Goal: Information Seeking & Learning: Learn about a topic

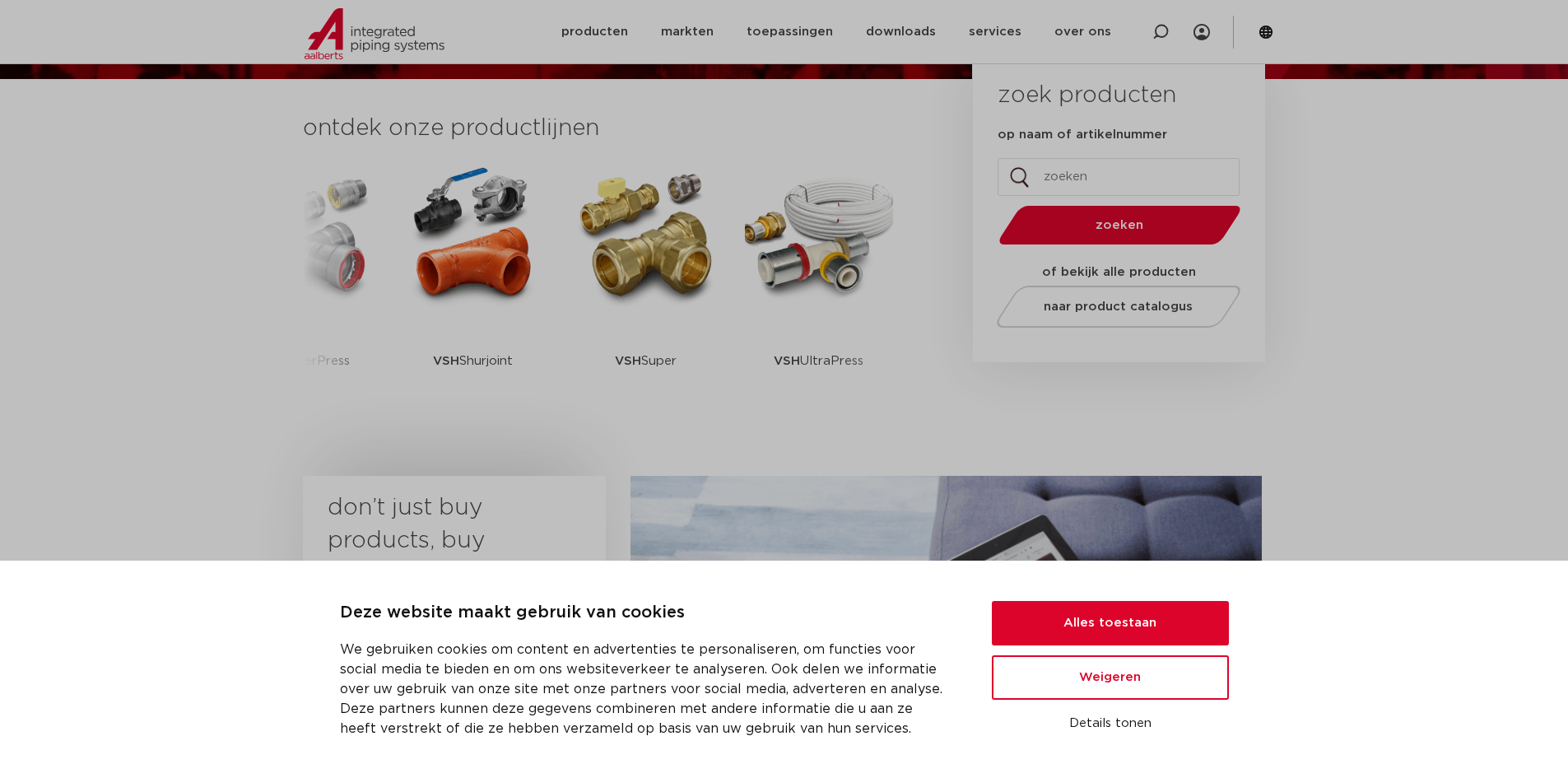
scroll to position [412, 0]
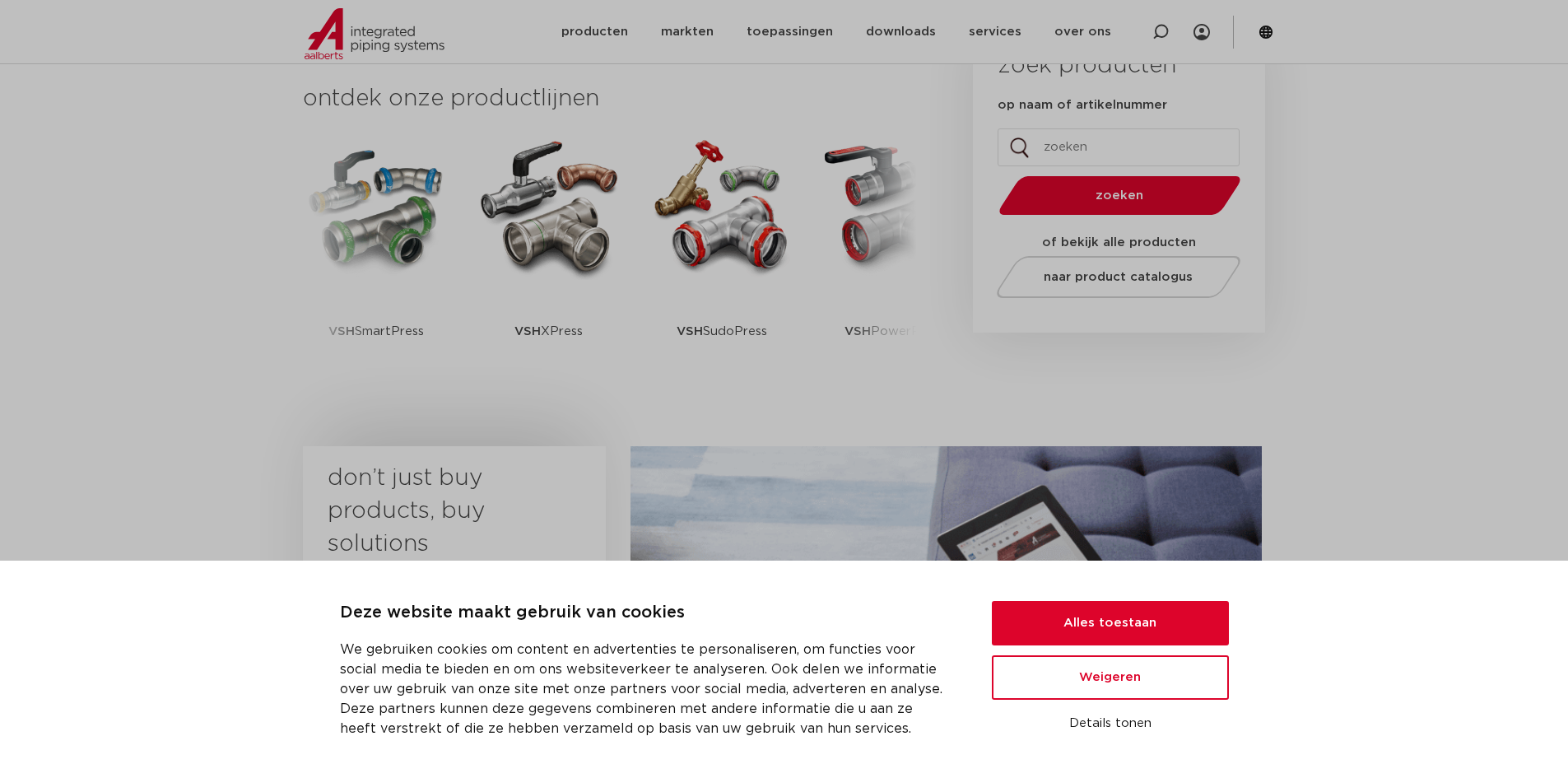
click at [99, 261] on section "ontdek onze productlijnen VSH SmartPress VSH XPress VSH SudoPress VSH PowerPres…" at bounding box center [784, 243] width 1568 height 389
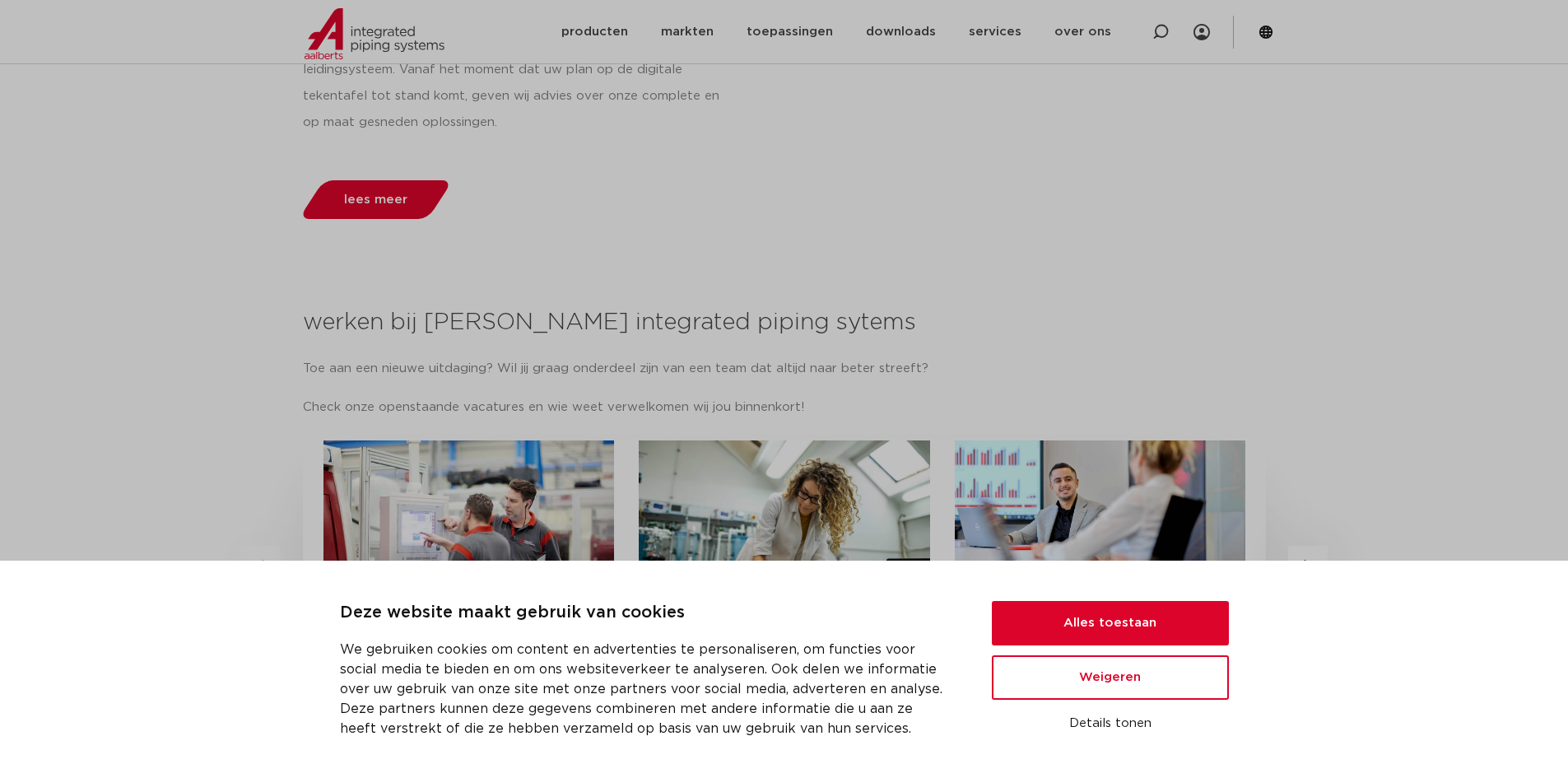
scroll to position [1358, 0]
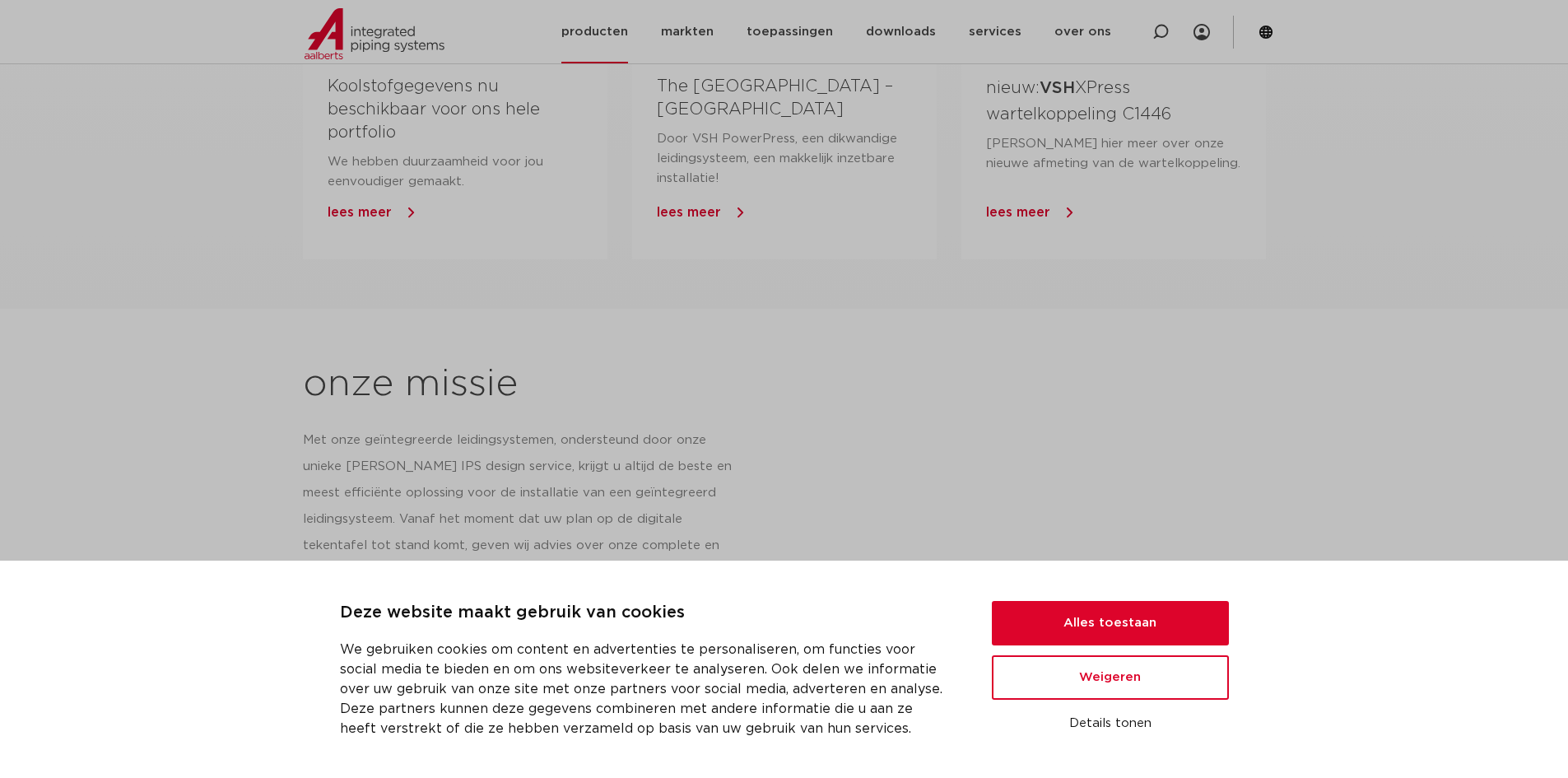
click at [619, 28] on link "producten" at bounding box center [594, 32] width 67 height 63
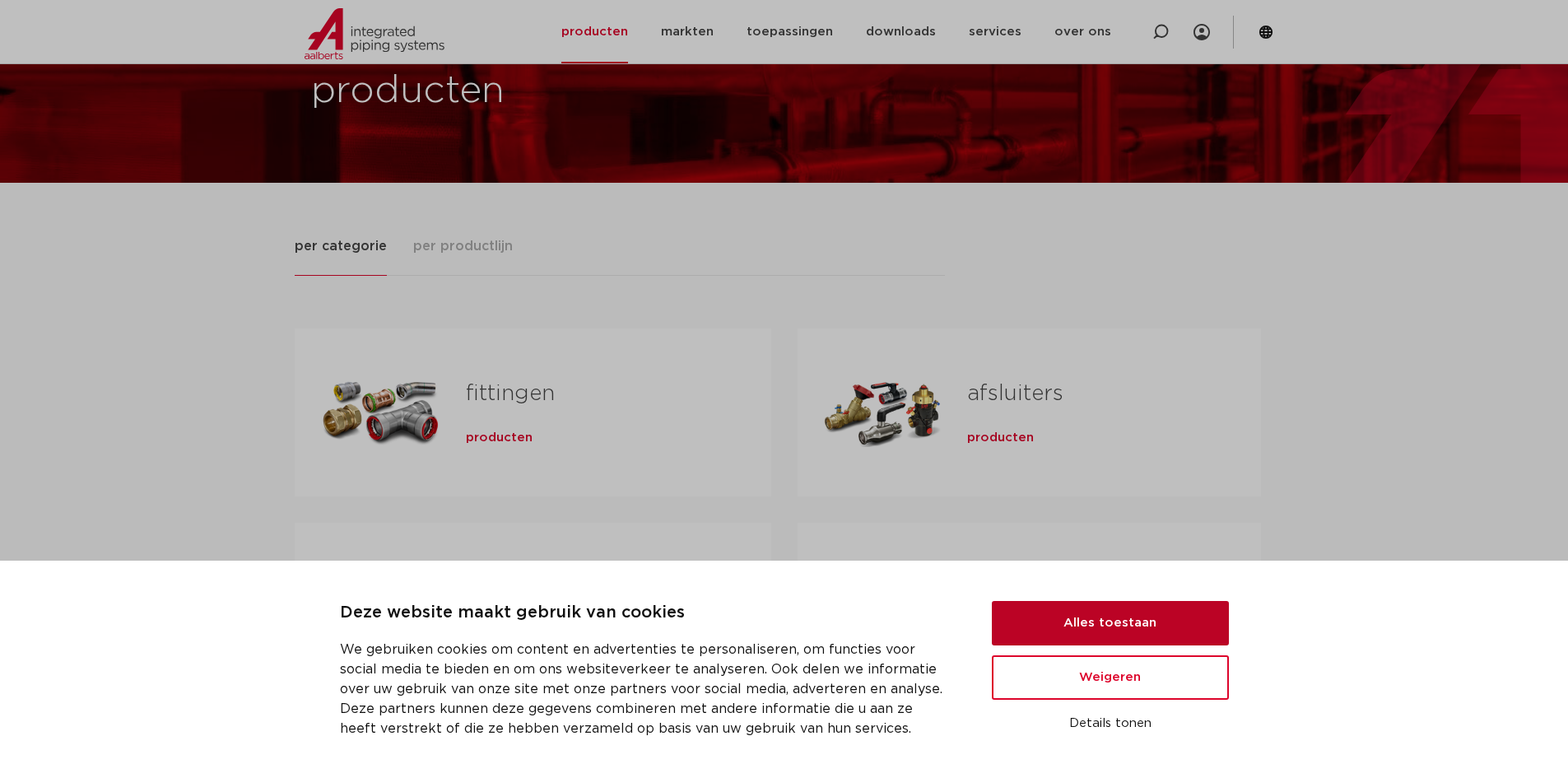
click at [1161, 612] on button "Alles toestaan" at bounding box center [1111, 623] width 237 height 45
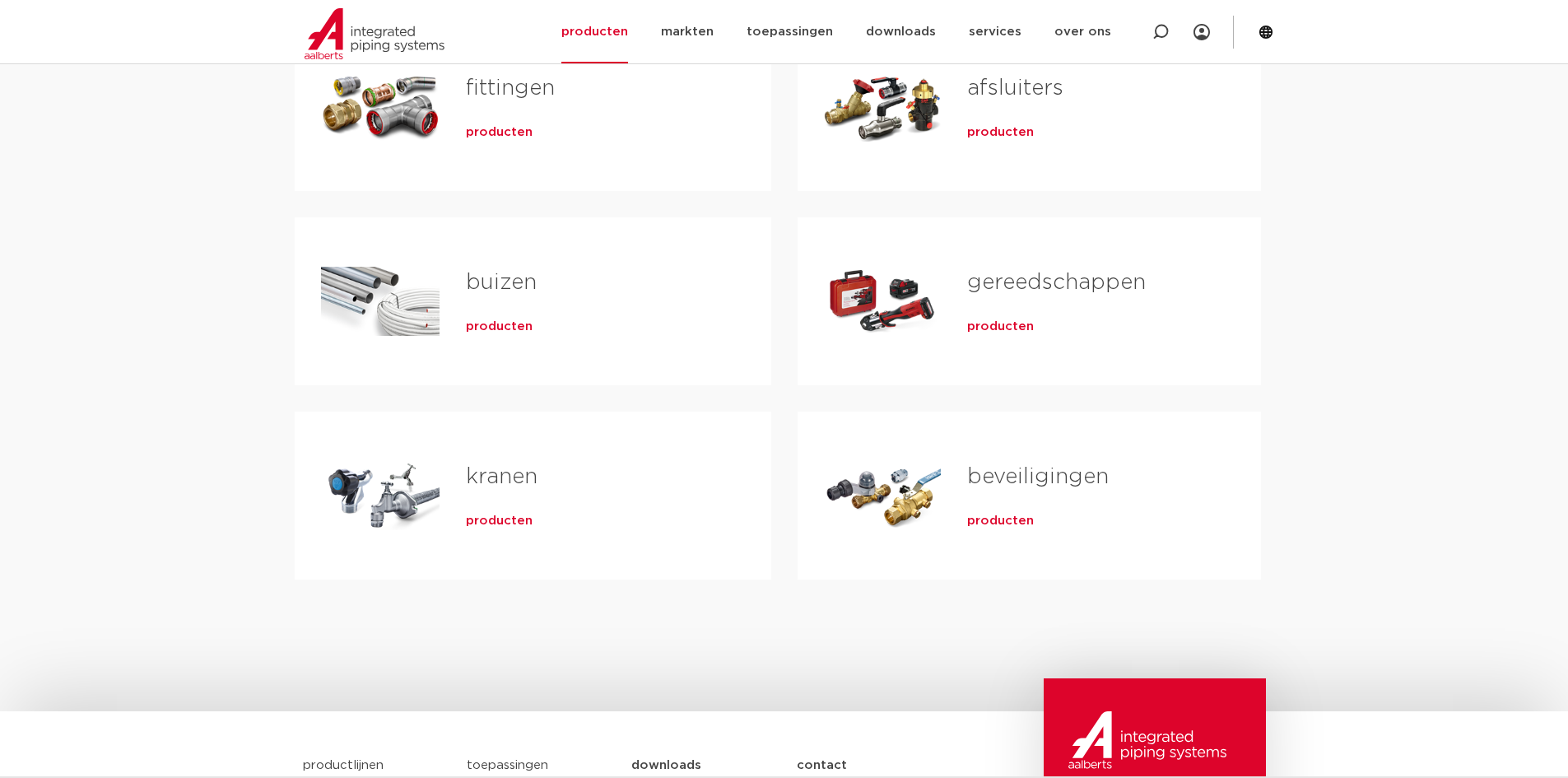
scroll to position [412, 0]
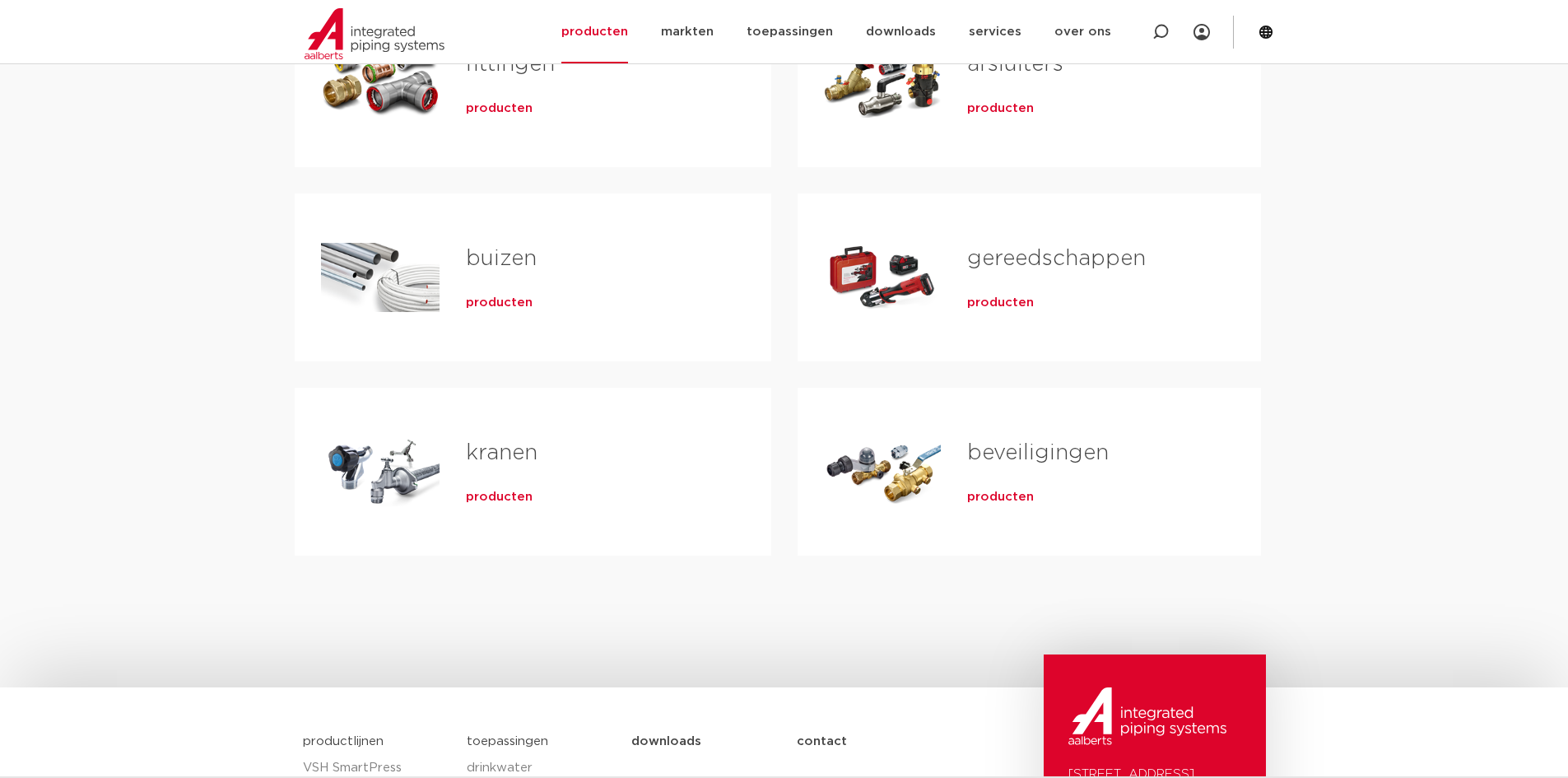
click at [1038, 264] on link "gereedschappen" at bounding box center [1056, 258] width 179 height 21
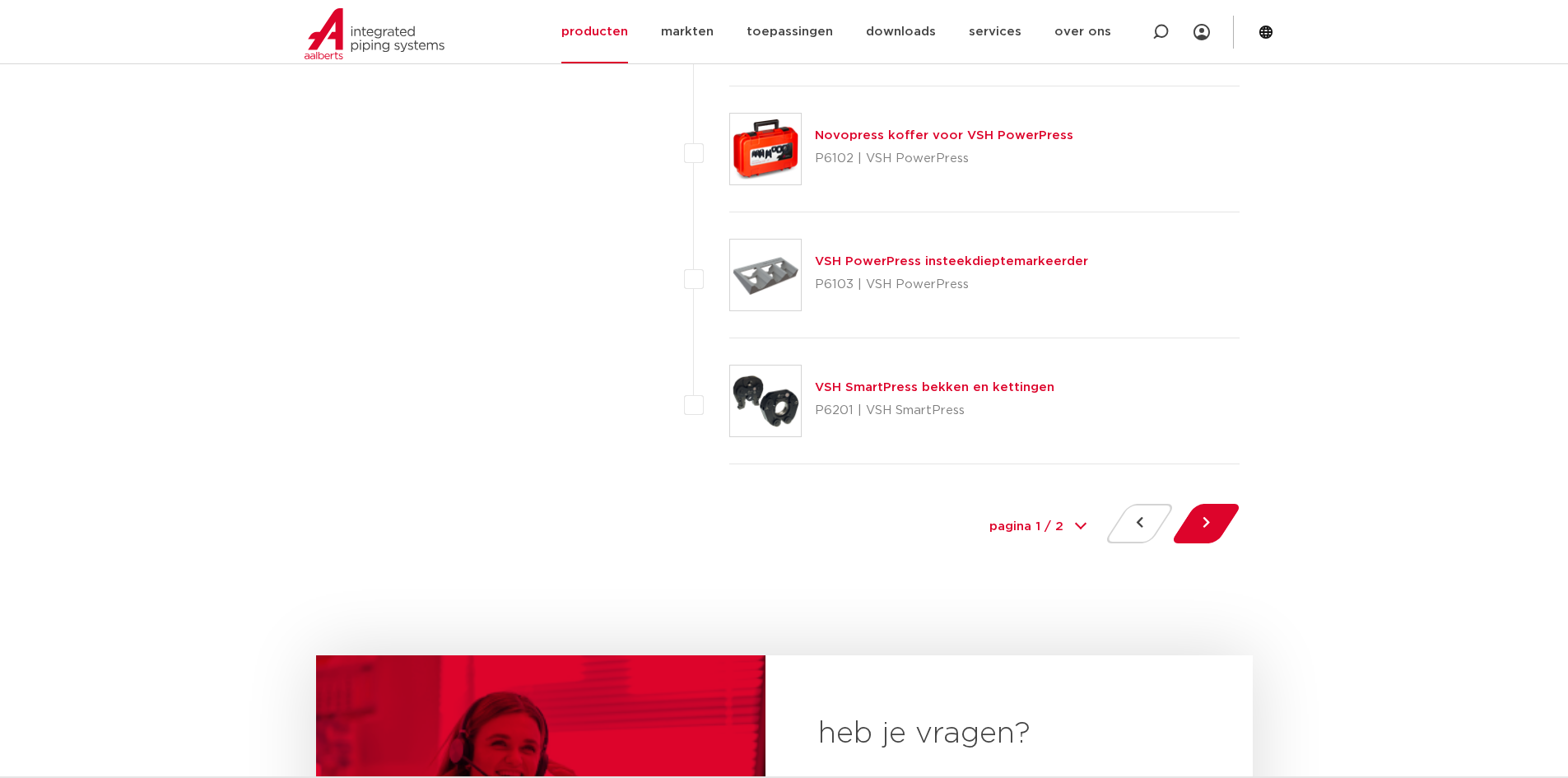
scroll to position [7491, 0]
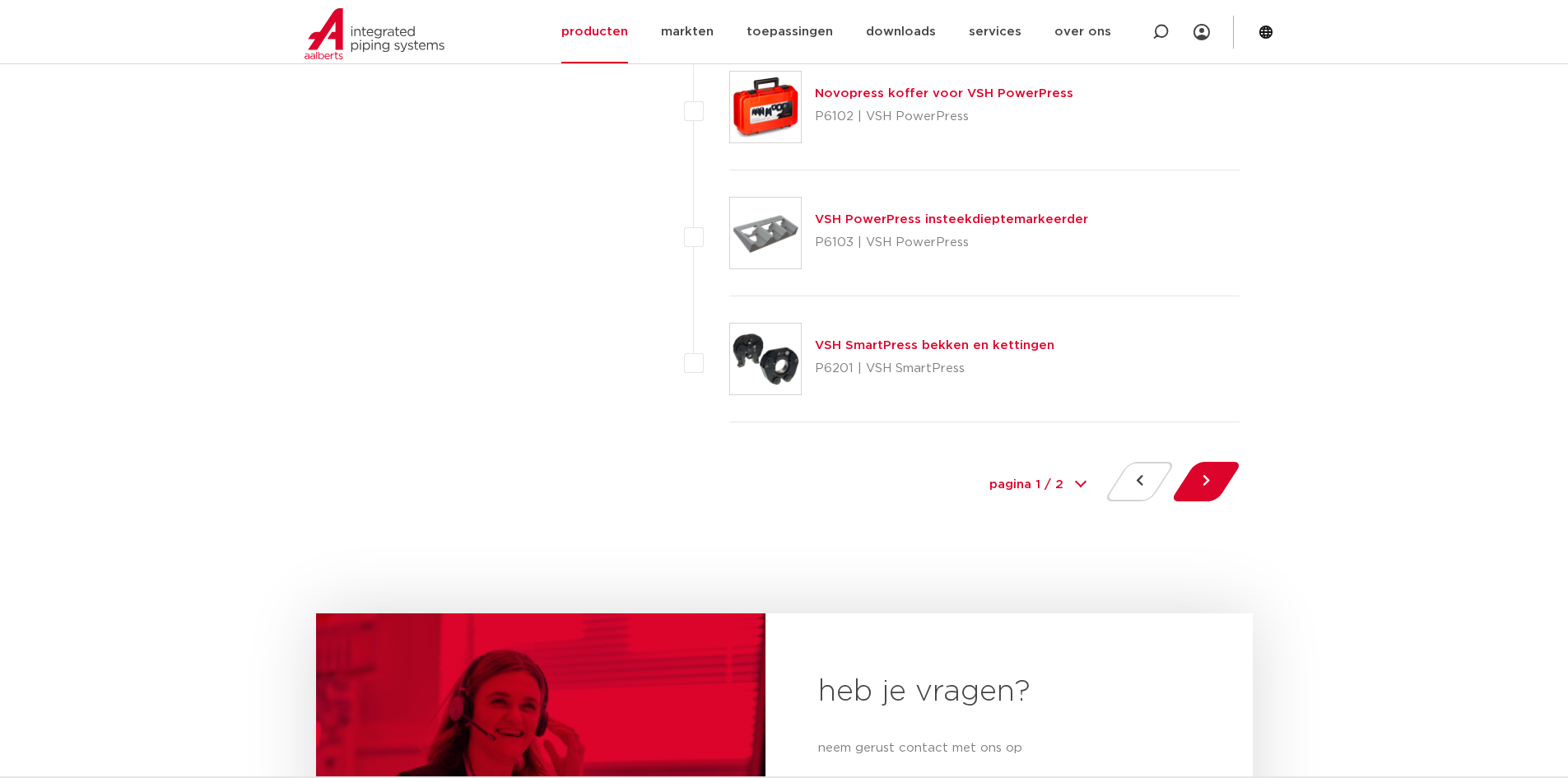
click at [1236, 482] on div at bounding box center [1206, 485] width 67 height 46
click at [1209, 480] on button at bounding box center [1206, 481] width 47 height 40
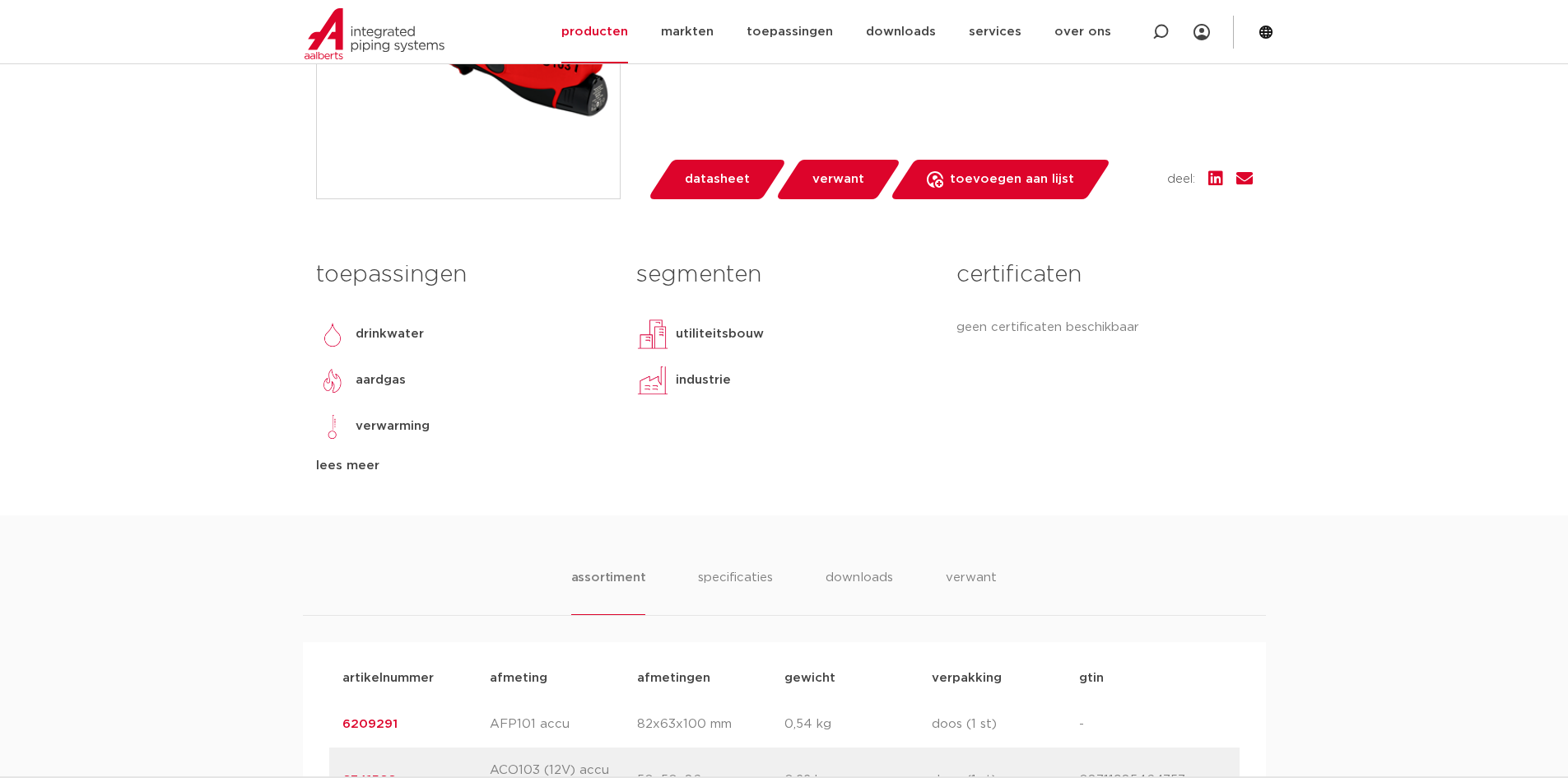
scroll to position [576, 0]
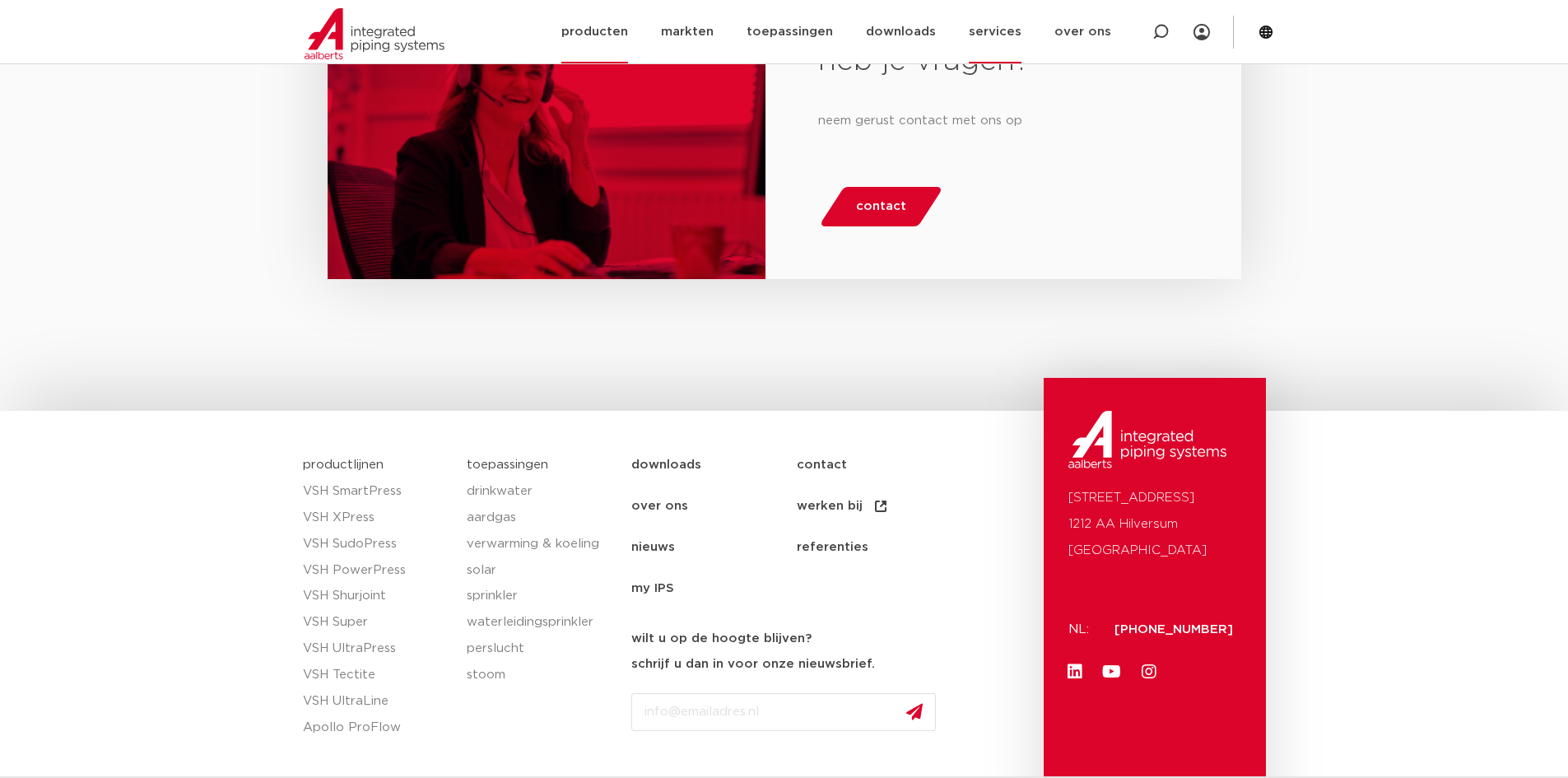
scroll to position [1482, 0]
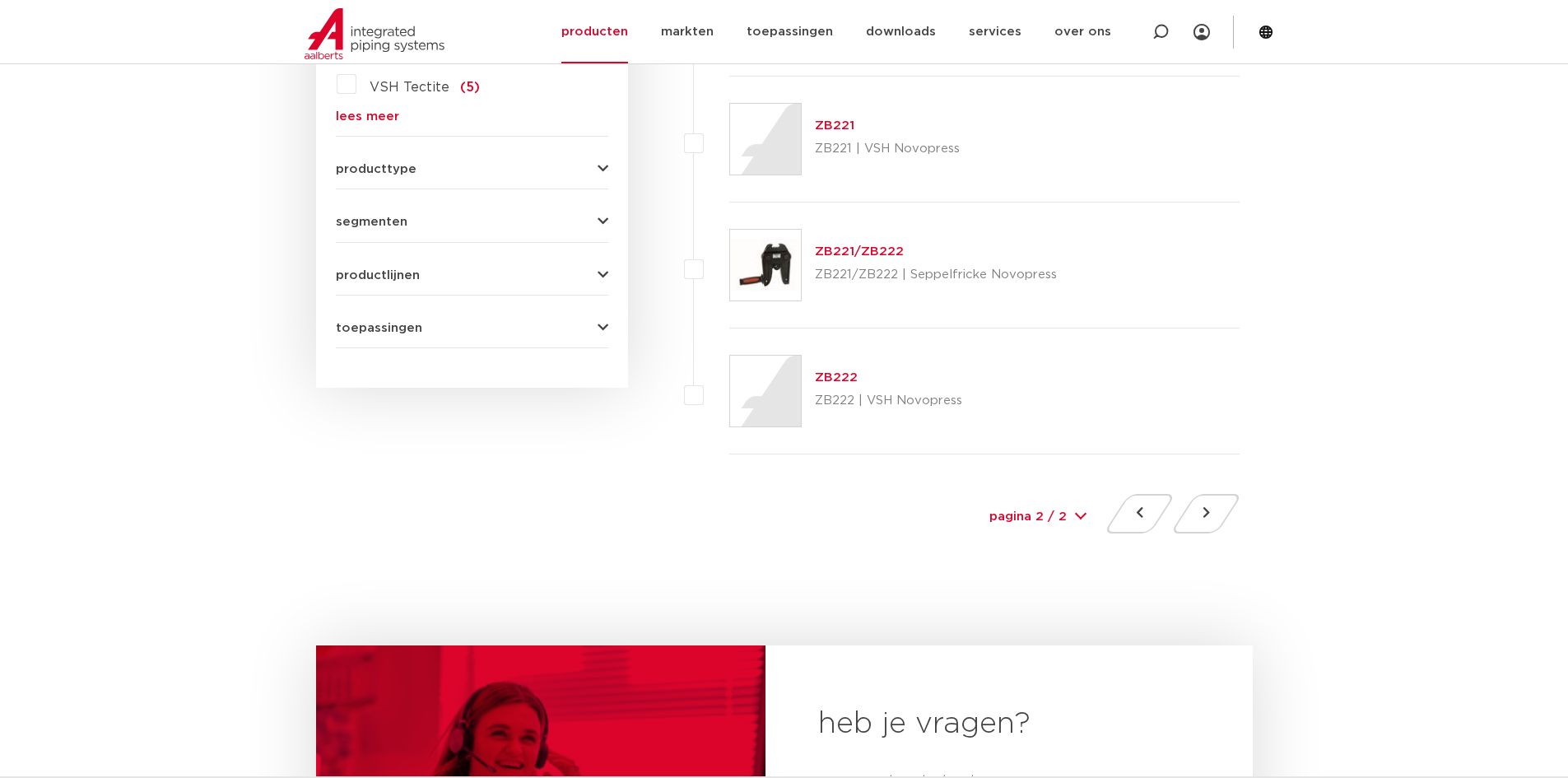
scroll to position [658, 0]
